Goal: Information Seeking & Learning: Learn about a topic

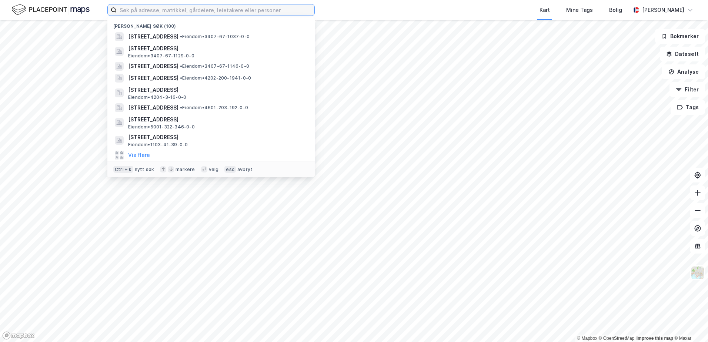
click at [131, 10] on input at bounding box center [216, 9] width 198 height 11
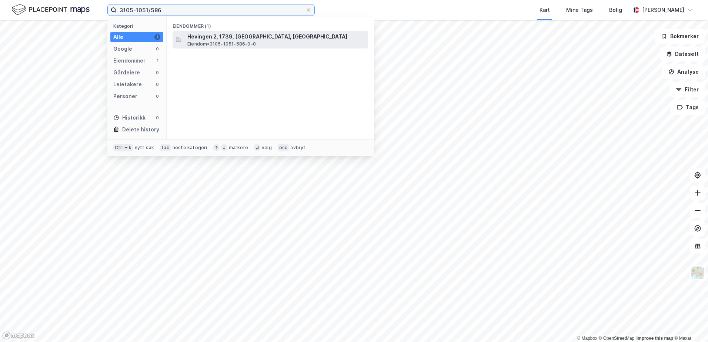
type input "3105-1051/586"
click at [220, 37] on span "Hevingen 2, 1739, [GEOGRAPHIC_DATA], [GEOGRAPHIC_DATA]" at bounding box center [276, 36] width 178 height 9
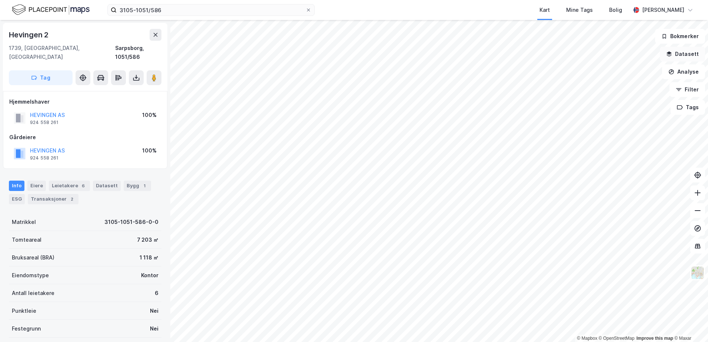
click at [671, 53] on icon "button" at bounding box center [669, 52] width 5 height 3
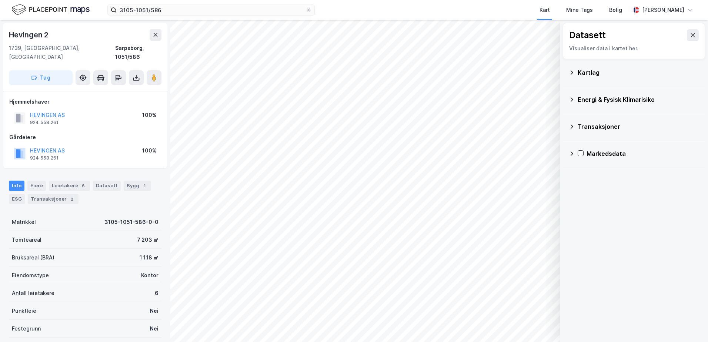
click at [571, 71] on icon at bounding box center [572, 73] width 6 height 6
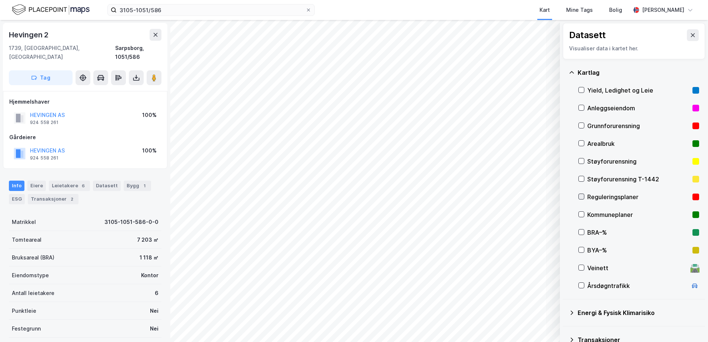
click at [583, 197] on icon at bounding box center [581, 196] width 5 height 5
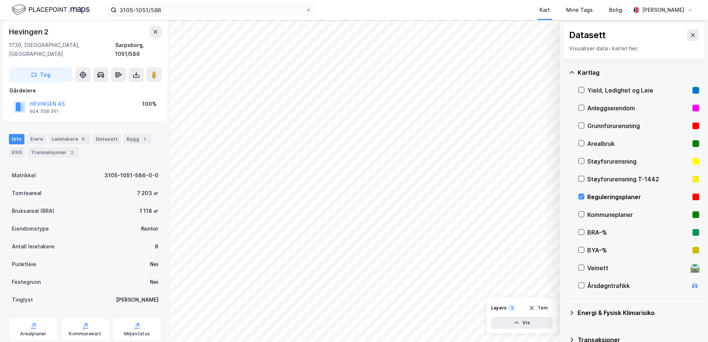
scroll to position [61, 0]
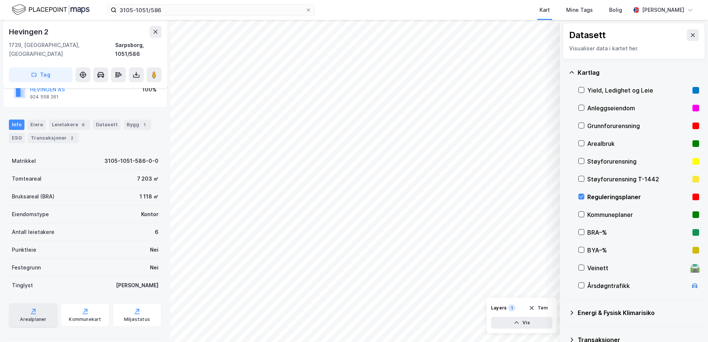
click at [32, 307] on div "Arealplaner" at bounding box center [33, 315] width 49 height 24
click at [584, 197] on div at bounding box center [582, 197] width 6 height 6
click at [571, 73] on icon at bounding box center [572, 73] width 6 height 6
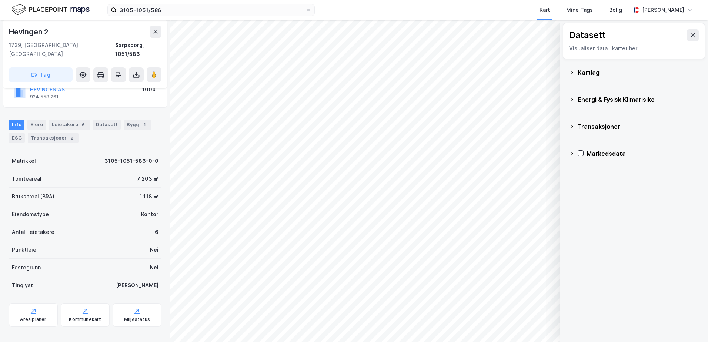
click at [571, 99] on icon at bounding box center [572, 100] width 6 height 6
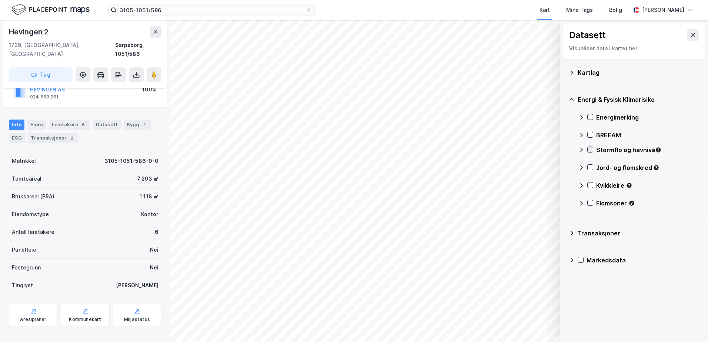
click at [591, 147] on icon at bounding box center [590, 149] width 5 height 5
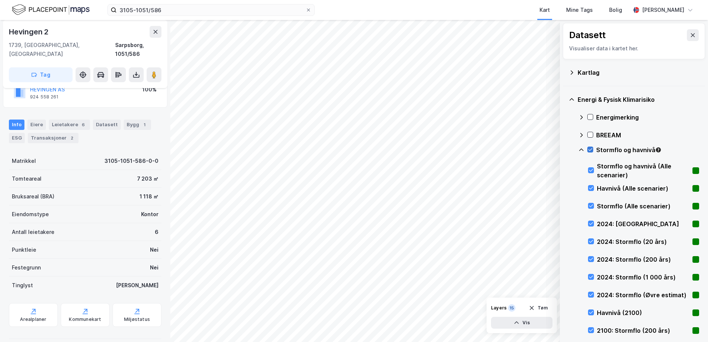
click at [590, 150] on icon at bounding box center [590, 149] width 5 height 5
click at [581, 150] on icon at bounding box center [582, 150] width 6 height 6
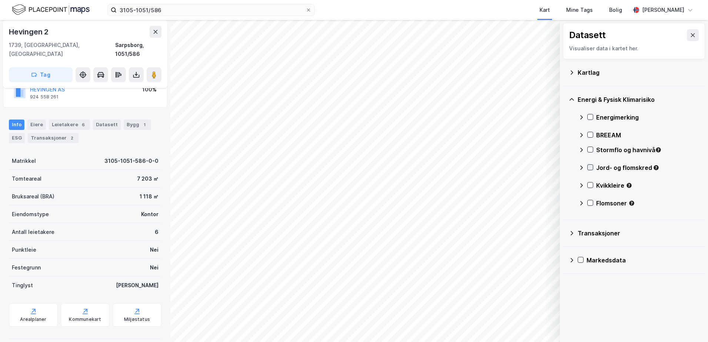
click at [592, 167] on icon at bounding box center [590, 167] width 5 height 5
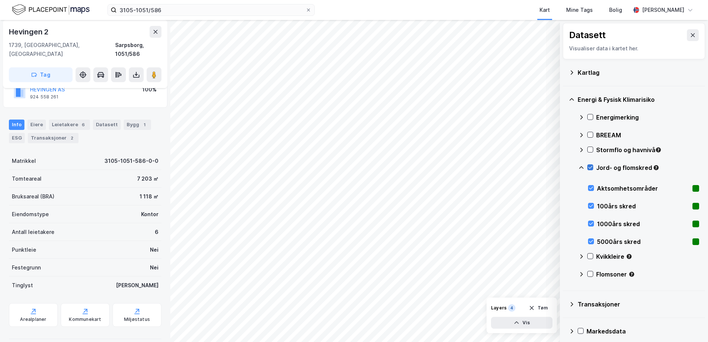
click at [592, 167] on icon at bounding box center [591, 167] width 4 height 3
click at [583, 167] on icon at bounding box center [582, 168] width 6 height 6
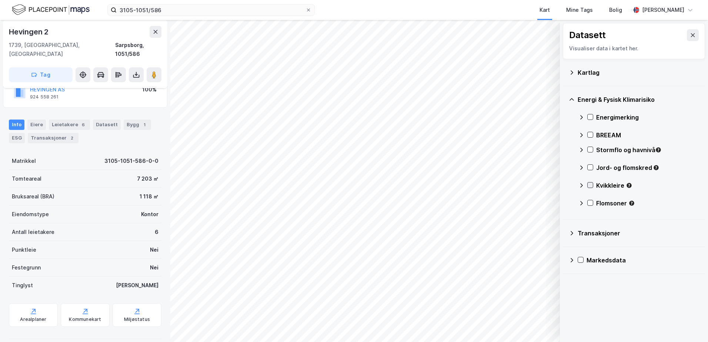
click at [590, 186] on icon at bounding box center [590, 185] width 5 height 5
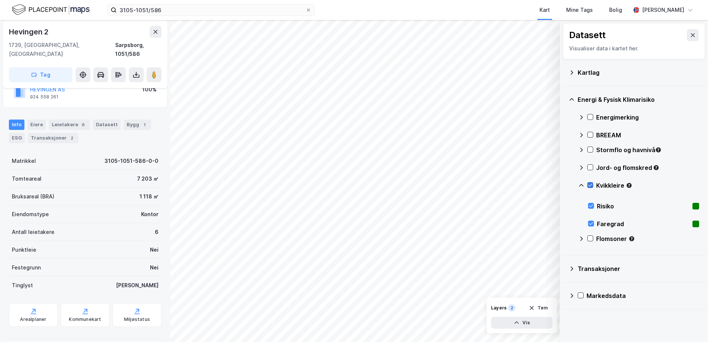
click at [590, 186] on icon at bounding box center [590, 185] width 5 height 5
click at [580, 186] on icon at bounding box center [582, 186] width 6 height 6
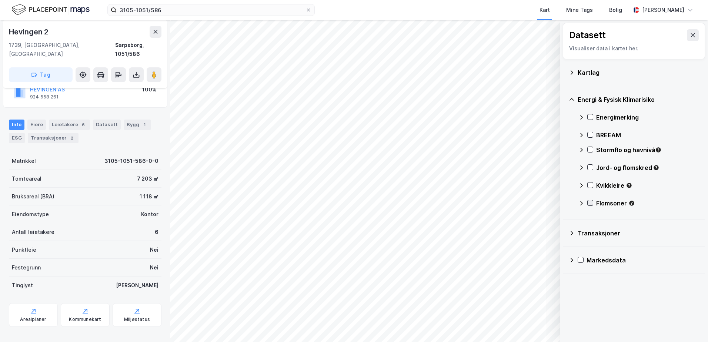
click at [589, 200] on icon at bounding box center [590, 202] width 5 height 5
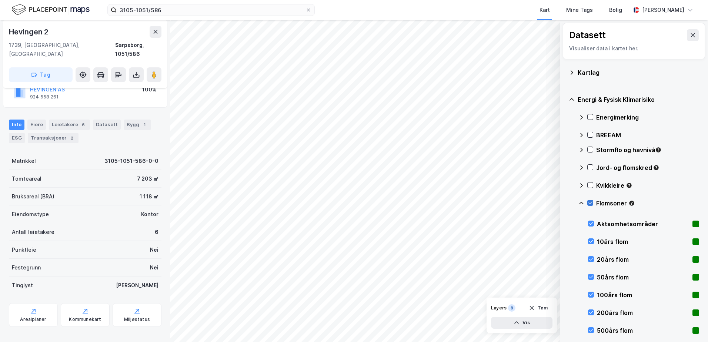
click at [591, 203] on icon at bounding box center [590, 202] width 5 height 5
click at [582, 205] on icon at bounding box center [582, 203] width 6 height 6
